Goal: Find specific page/section: Find specific page/section

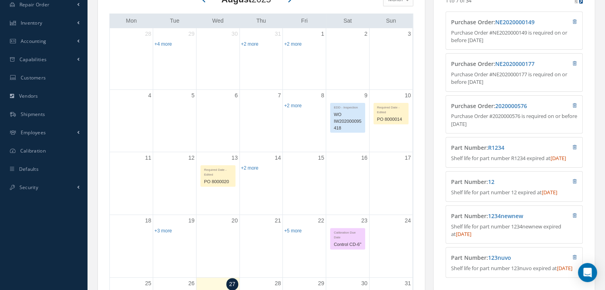
scroll to position [159, 0]
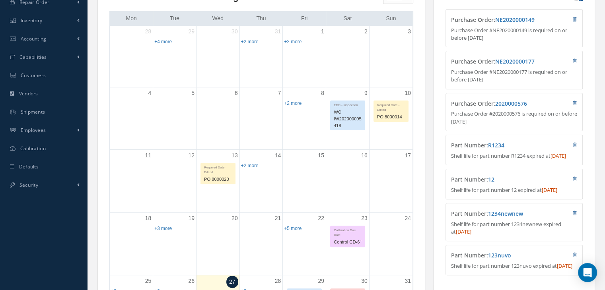
click at [345, 117] on div "WO IW202000095418" at bounding box center [347, 119] width 34 height 22
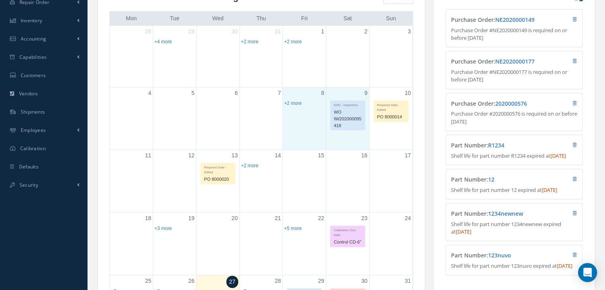
click at [337, 131] on div "9 EDD - Inspection WO IW202000095418" at bounding box center [347, 118] width 43 height 62
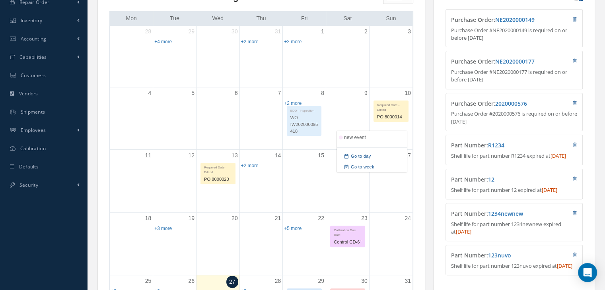
drag, startPoint x: 341, startPoint y: 127, endPoint x: 292, endPoint y: 128, distance: 48.5
click at [292, 128] on div "Mon Tue Wed Thu Fri Sat Sun 28 29 EDD - In Requisition WO W202000095422 EDD - I…" at bounding box center [261, 210] width 304 height 398
drag, startPoint x: 345, startPoint y: 122, endPoint x: 342, endPoint y: 56, distance: 66.5
click at [342, 56] on div "Mon Tue Wed Thu Fri Sat Sun 28 29 EDD - In Requisition WO W202000095422 EDD - I…" at bounding box center [261, 210] width 304 height 398
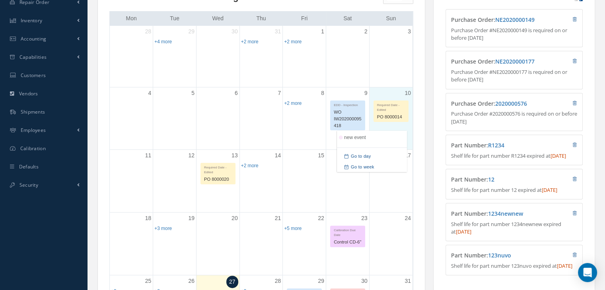
drag, startPoint x: 403, startPoint y: 128, endPoint x: 376, endPoint y: 121, distance: 28.0
click at [402, 128] on div "10 Required Date - Edited PO 8000014" at bounding box center [390, 118] width 43 height 62
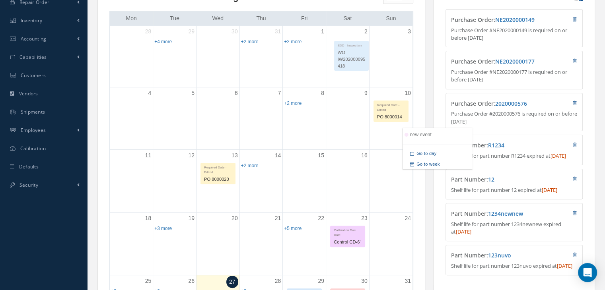
drag, startPoint x: 348, startPoint y: 117, endPoint x: 344, endPoint y: 51, distance: 65.7
click at [344, 51] on div "Mon Tue Wed Thu Fri Sat Sun 28 29 EDD - In Requisition WO W202000095422 EDD - I…" at bounding box center [261, 210] width 304 height 398
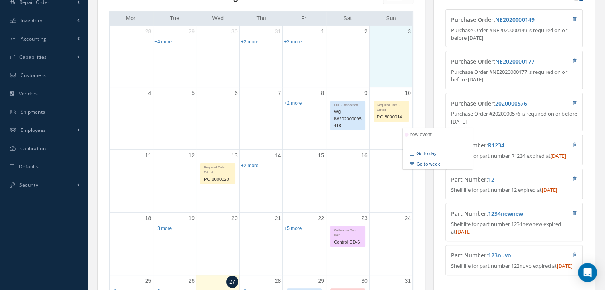
click at [381, 69] on div "3" at bounding box center [390, 56] width 43 height 61
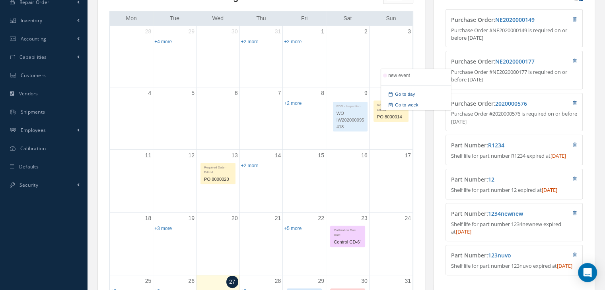
click at [346, 115] on div "Mon Tue Wed Thu Fri Sat Sun 28 29 EDD - In Requisition WO W202000095422 EDD - I…" at bounding box center [261, 210] width 304 height 398
drag, startPoint x: 355, startPoint y: 124, endPoint x: 348, endPoint y: 242, distance: 117.9
click at [348, 242] on div "Mon Tue Wed Thu Fri Sat Sun 28 29 EDD - In Requisition WO W202000095422 EDD - I…" at bounding box center [261, 210] width 304 height 398
click at [354, 121] on div "WO IW202000095418" at bounding box center [347, 118] width 34 height 22
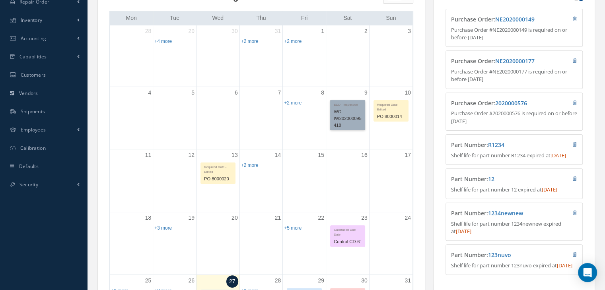
drag, startPoint x: 346, startPoint y: 110, endPoint x: 339, endPoint y: 120, distance: 11.7
click at [339, 120] on link "EDD - Inspection WO IW202000095418" at bounding box center [347, 115] width 35 height 30
click at [345, 155] on div "16" at bounding box center [347, 181] width 43 height 62
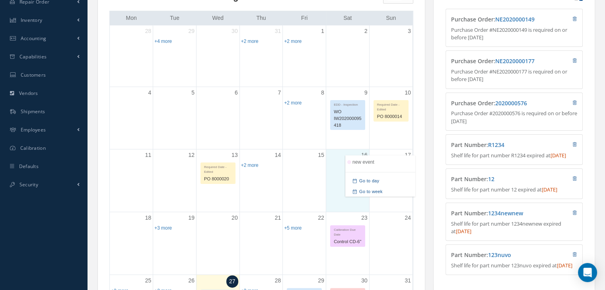
click at [340, 144] on div "9 EDD - Inspection WO IW202000095418" at bounding box center [347, 118] width 43 height 62
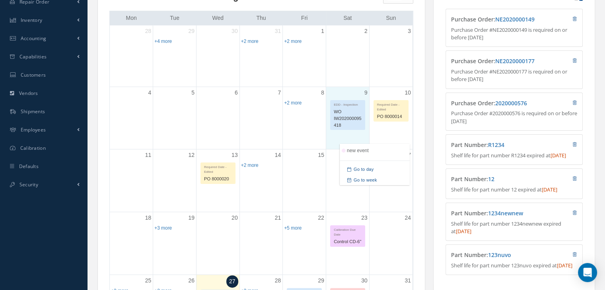
click at [371, 151] on div at bounding box center [375, 151] width 70 height 14
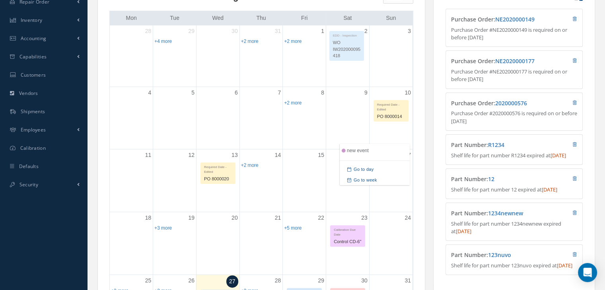
drag, startPoint x: 353, startPoint y: 118, endPoint x: 346, endPoint y: 49, distance: 69.1
click at [346, 49] on div "Mon Tue Wed Thu Fri Sat Sun 28 29 EDD - In Requisition WO W202000095422 EDD - I…" at bounding box center [261, 210] width 304 height 398
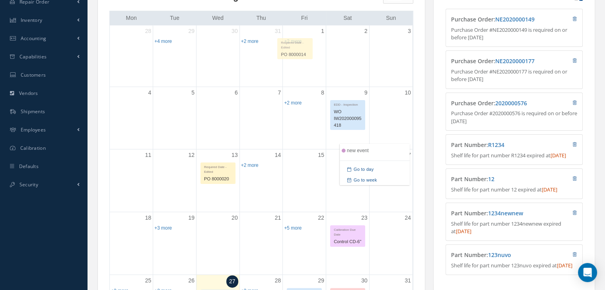
drag, startPoint x: 398, startPoint y: 110, endPoint x: 298, endPoint y: 47, distance: 118.2
click at [298, 47] on div "Mon Tue Wed Thu Fri Sat Sun 28 29 EDD - In Requisition WO W202000095422 EDD - I…" at bounding box center [261, 210] width 304 height 398
click at [286, 38] on div "1 Calibration Due Date Control CA152458 EDD - Receiving WO W202000095432 +2 more" at bounding box center [304, 55] width 43 height 61
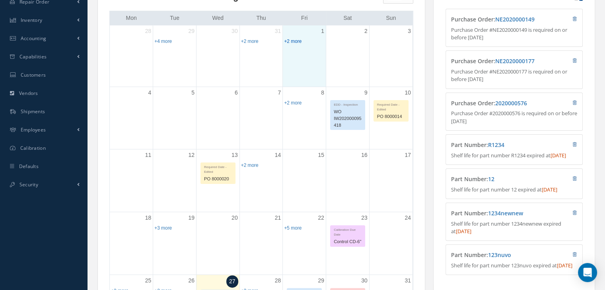
click at [287, 41] on link "+2 more" at bounding box center [292, 42] width 17 height 6
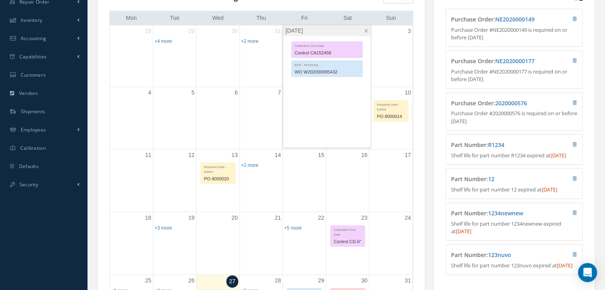
click at [322, 85] on div "Calibration Due Date Control CA152458 EDD - Receiving WO W202000095432" at bounding box center [326, 91] width 87 height 111
click at [321, 71] on div "WO W202000095432" at bounding box center [326, 72] width 71 height 9
drag, startPoint x: 343, startPoint y: 47, endPoint x: 324, endPoint y: 62, distance: 24.2
click at [324, 62] on div "EDD - Receiving" at bounding box center [326, 64] width 71 height 7
click at [396, 64] on div "3" at bounding box center [390, 55] width 43 height 61
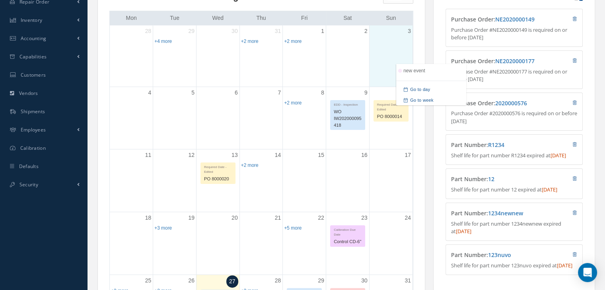
click at [392, 130] on div "10 Required Date - Edited PO 8000014" at bounding box center [390, 118] width 43 height 62
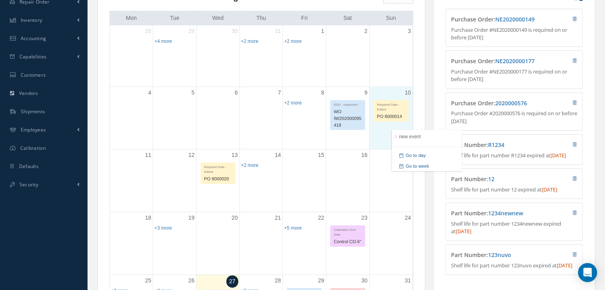
click at [383, 178] on div "17" at bounding box center [390, 181] width 43 height 62
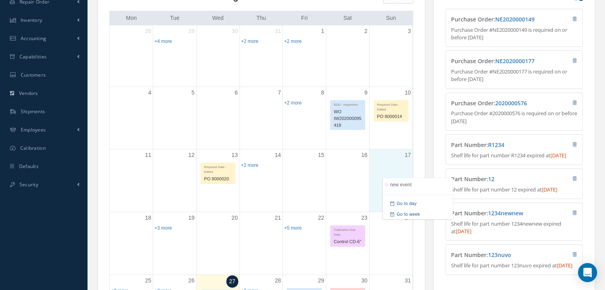
click at [337, 113] on div "WO IW202000095418" at bounding box center [347, 118] width 34 height 22
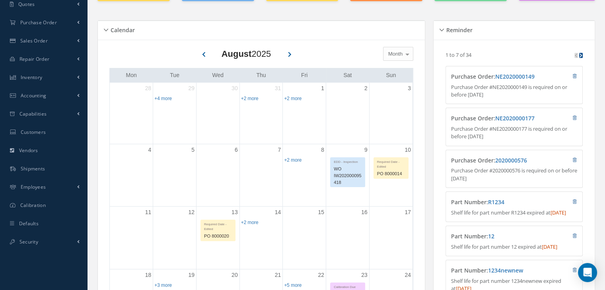
scroll to position [0, 0]
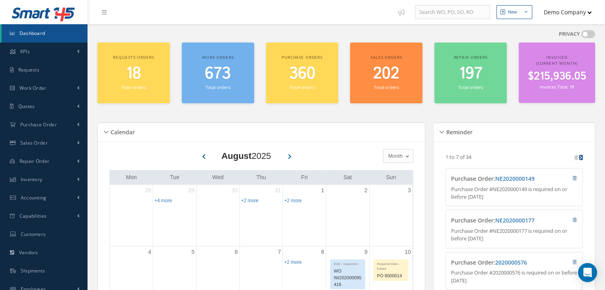
click at [558, 14] on button "Demo Company" at bounding box center [564, 12] width 56 height 16
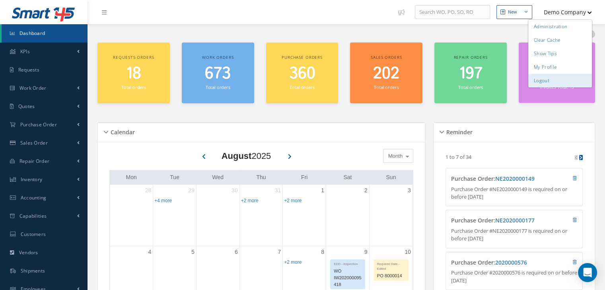
click at [552, 80] on link "Logout" at bounding box center [560, 81] width 64 height 14
